Goal: Task Accomplishment & Management: Manage account settings

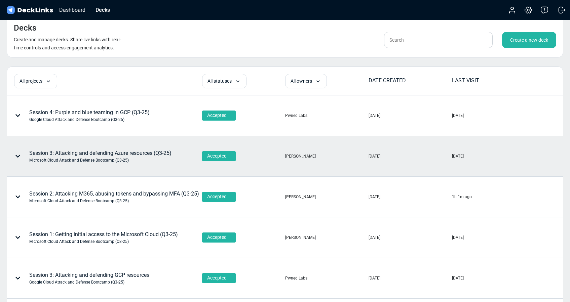
click at [100, 155] on div "Session 3: Attacking and defending Azure resources (Q3-25) Microsoft Cloud Atta…" at bounding box center [100, 156] width 142 height 14
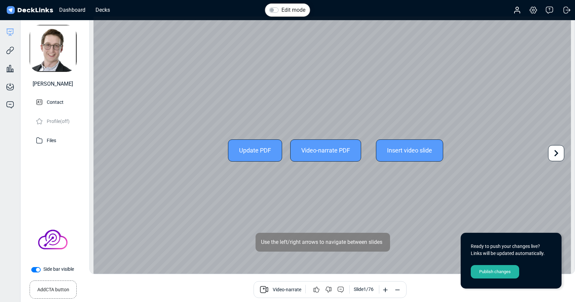
click at [245, 154] on div "Update PDF" at bounding box center [255, 150] width 54 height 22
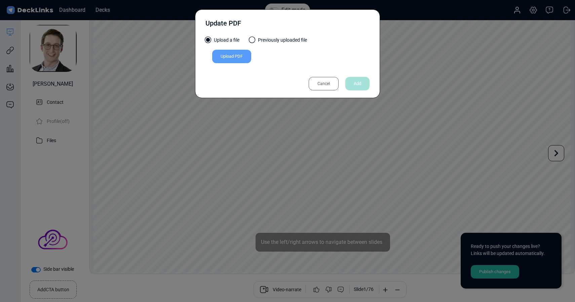
click at [325, 83] on div "Cancel" at bounding box center [324, 83] width 30 height 13
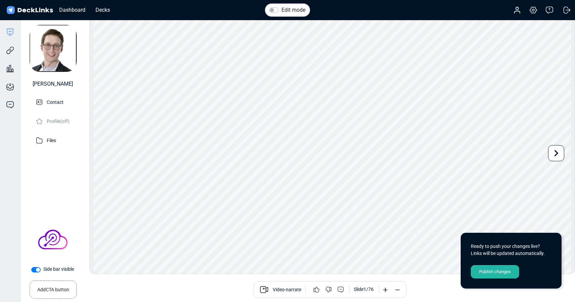
click at [496, 272] on div "Publish changes" at bounding box center [495, 271] width 48 height 13
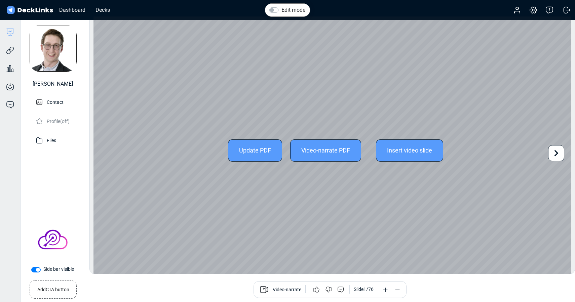
click at [246, 151] on div "Update PDF" at bounding box center [255, 150] width 54 height 22
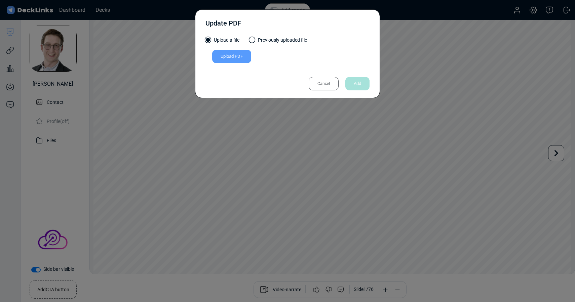
click at [233, 54] on div "Upload PDF" at bounding box center [231, 56] width 39 height 13
click at [0, 0] on input "Upload PDF" at bounding box center [0, 0] width 0 height 0
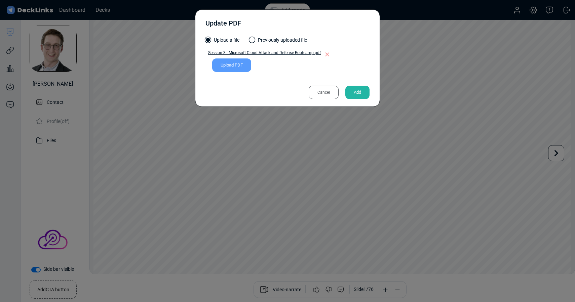
click at [360, 91] on div "Add" at bounding box center [357, 92] width 24 height 13
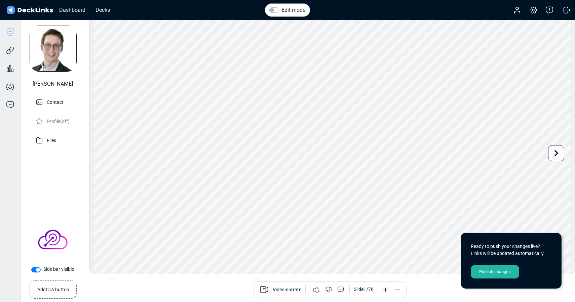
click at [490, 270] on div "Publish changes" at bounding box center [495, 271] width 48 height 13
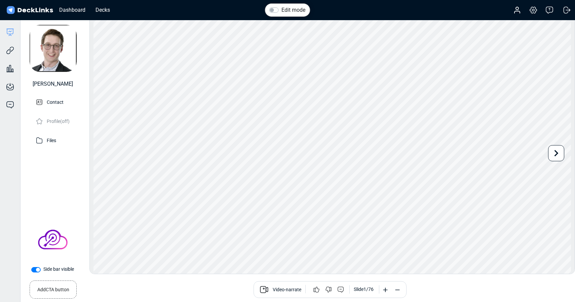
click at [233, 286] on div "Video-narrate Slide 1 / 76" at bounding box center [329, 289] width 479 height 17
click at [53, 175] on div "[PERSON_NAME] Contact Profile (off) Files" at bounding box center [53, 121] width 56 height 189
click at [10, 52] on icon at bounding box center [8, 51] width 5 height 5
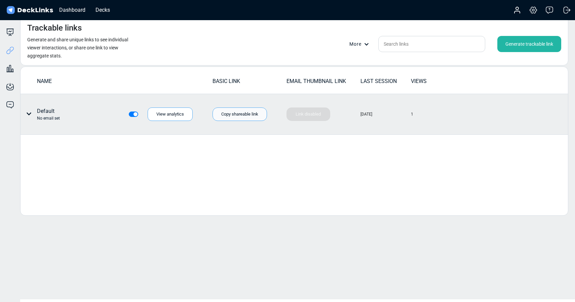
click at [226, 113] on div "Copy shareable link" at bounding box center [239, 114] width 54 height 13
click at [26, 113] on icon at bounding box center [28, 113] width 5 height 5
click at [49, 142] on div "Individual link settings" at bounding box center [54, 141] width 60 height 13
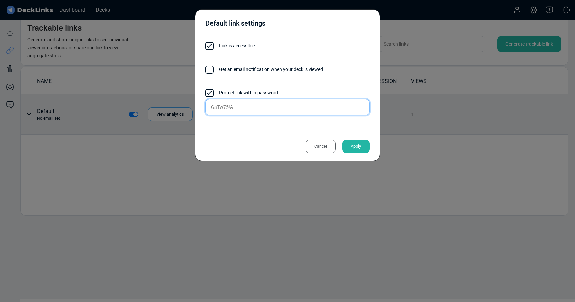
drag, startPoint x: 244, startPoint y: 106, endPoint x: 191, endPoint y: 105, distance: 53.1
click at [191, 105] on div "Default link settings Link is accessible Get an email notification when your de…" at bounding box center [287, 151] width 575 height 302
click at [196, 137] on div "Default link settings Link is accessible Get an email notification when your de…" at bounding box center [287, 85] width 185 height 152
click at [322, 147] on div "Cancel" at bounding box center [321, 146] width 30 height 13
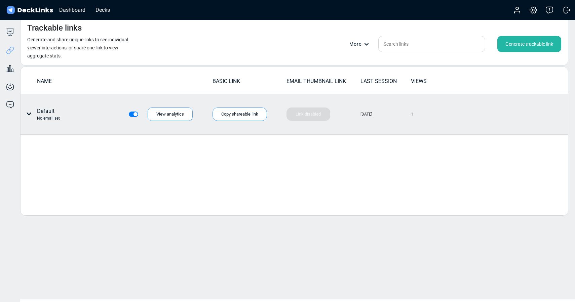
click at [249, 190] on div "NAME BASIC LINK EMAIL THUMBNAIL LINK LAST SESSION VIEWS Default No email set Vi…" at bounding box center [294, 141] width 548 height 149
